Goal: Transaction & Acquisition: Download file/media

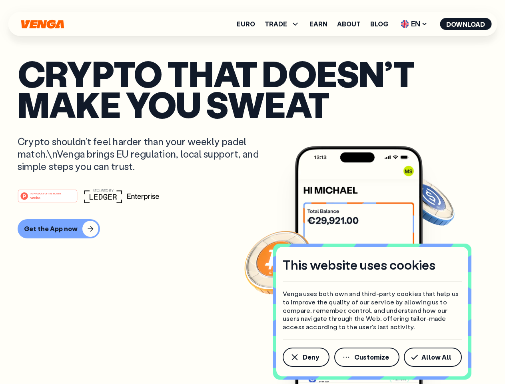
click at [252, 192] on div "#1 PRODUCT OF THE MONTH Web3" at bounding box center [253, 196] width 470 height 14
click at [306, 357] on span "Deny" at bounding box center [311, 357] width 16 height 6
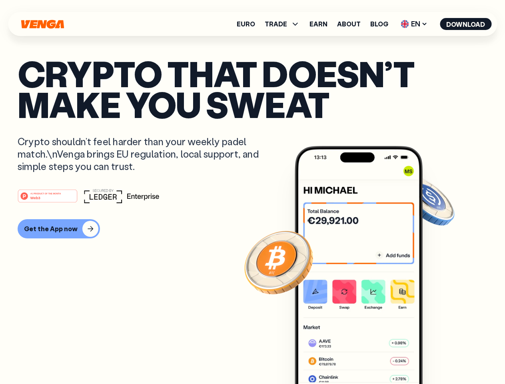
click at [367, 357] on img at bounding box center [359, 280] width 128 height 268
click at [434, 357] on article "Crypto that doesn’t make you sweat Crypto shouldn’t feel harder than your weekl…" at bounding box center [253, 208] width 470 height 300
click at [285, 24] on span "TRADE" at bounding box center [276, 24] width 22 height 6
click at [414, 24] on span "EN" at bounding box center [414, 24] width 32 height 13
click at [466, 24] on button "Download" at bounding box center [466, 24] width 52 height 12
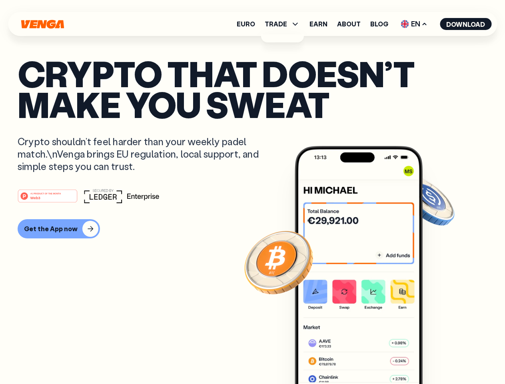
click at [252, 214] on div "#1 PRODUCT OF THE MONTH Web3 Get the App now" at bounding box center [253, 214] width 470 height 50
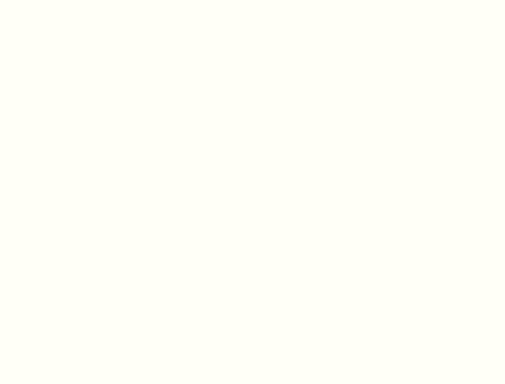
click at [58, 0] on html "This website uses cookies Venga uses both own and third-party cookies that help…" at bounding box center [252, 0] width 505 height 0
click at [49, 0] on html "This website uses cookies Venga uses both own and third-party cookies that help…" at bounding box center [252, 0] width 505 height 0
